Goal: Transaction & Acquisition: Purchase product/service

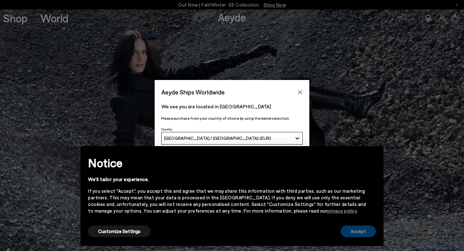
click at [361, 229] on button "Accept" at bounding box center [357, 232] width 35 height 12
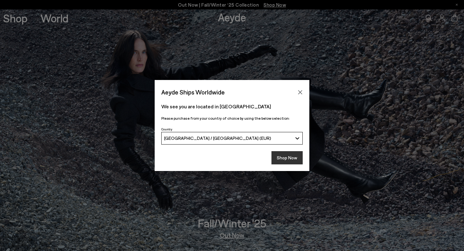
click at [285, 157] on button "Shop Now" at bounding box center [286, 157] width 31 height 13
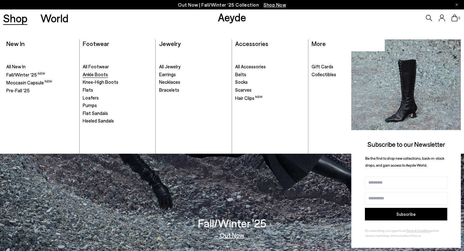
click at [98, 75] on span "Ankle Boots" at bounding box center [95, 75] width 25 height 6
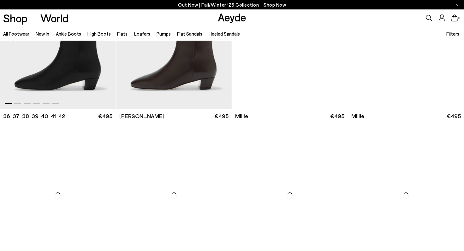
scroll to position [1208, 0]
